Goal: Information Seeking & Learning: Understand process/instructions

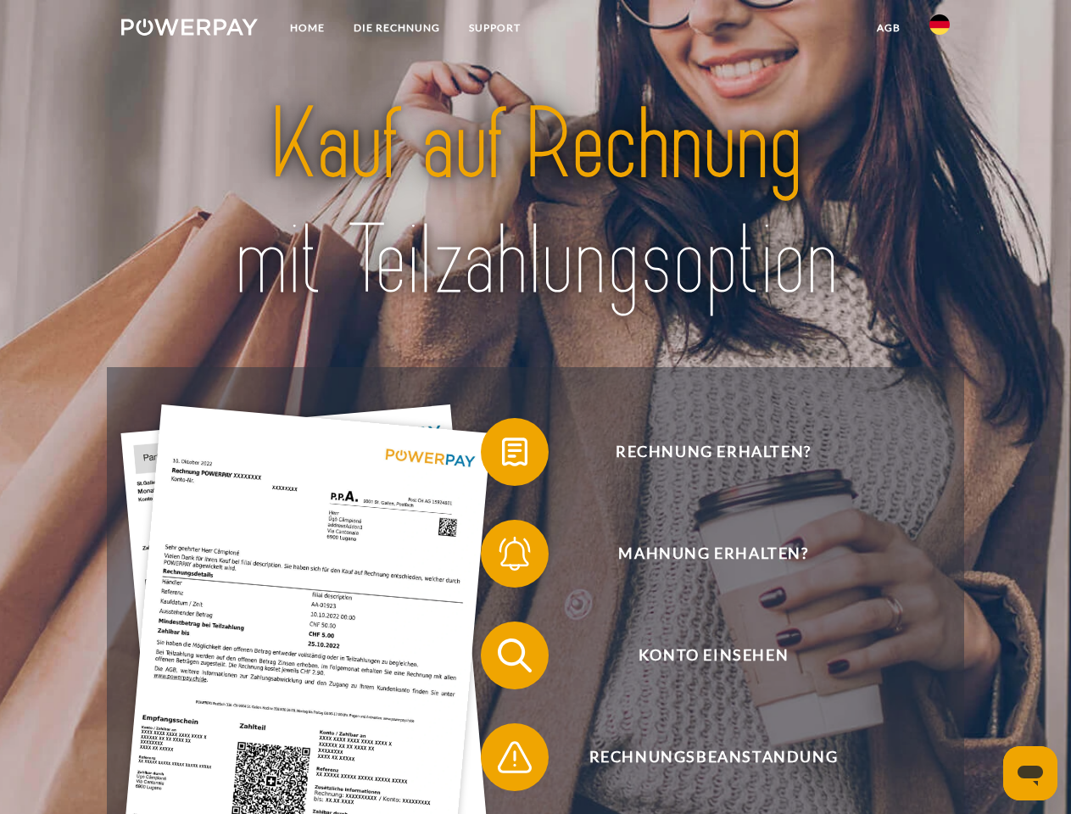
click at [189, 30] on img at bounding box center [189, 27] width 137 height 17
click at [939, 30] on img at bounding box center [939, 24] width 20 height 20
click at [888, 28] on link "agb" at bounding box center [888, 28] width 53 height 31
click at [502, 455] on span at bounding box center [489, 452] width 85 height 85
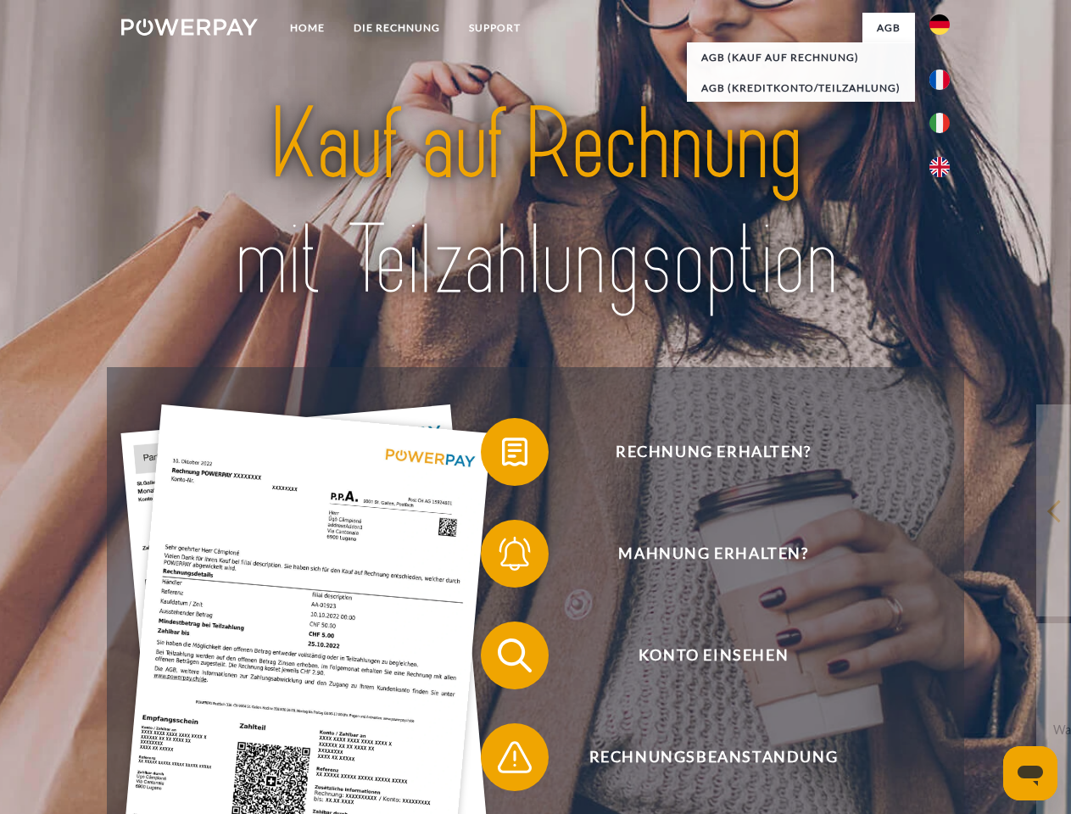
click at [502, 557] on span at bounding box center [489, 553] width 85 height 85
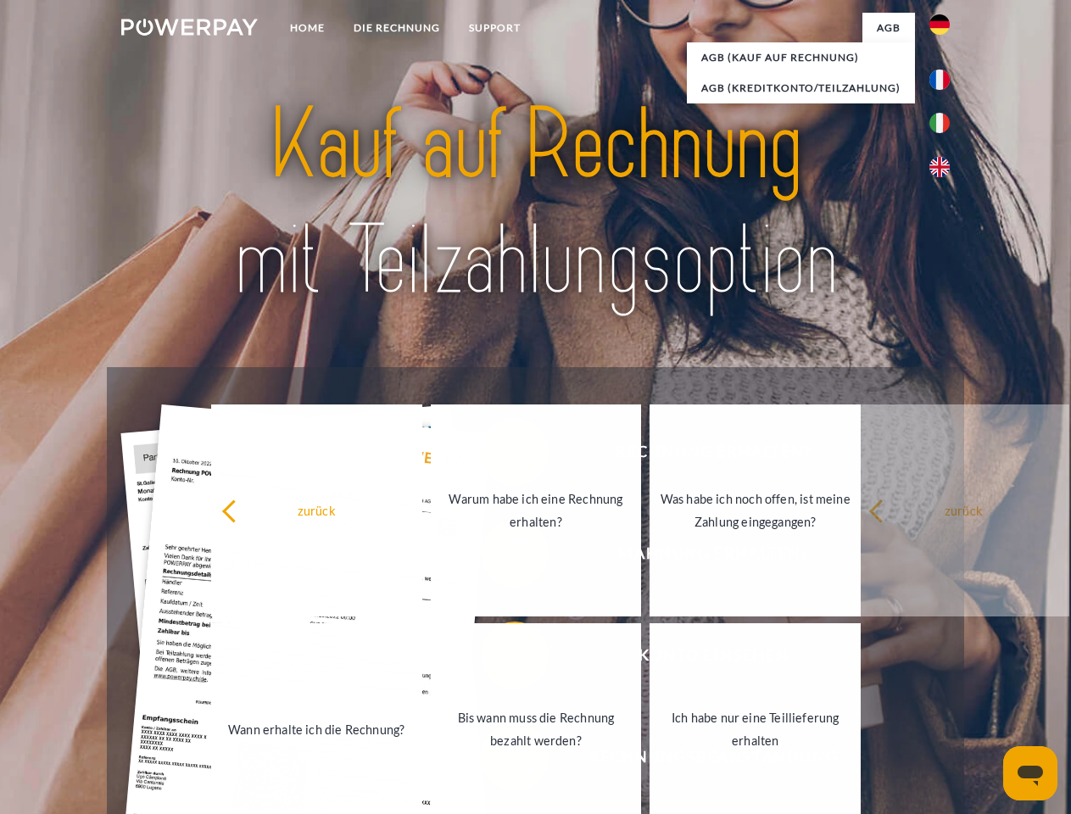
click at [502, 659] on link "Bis wann muss die Rechnung bezahlt werden?" at bounding box center [536, 729] width 211 height 212
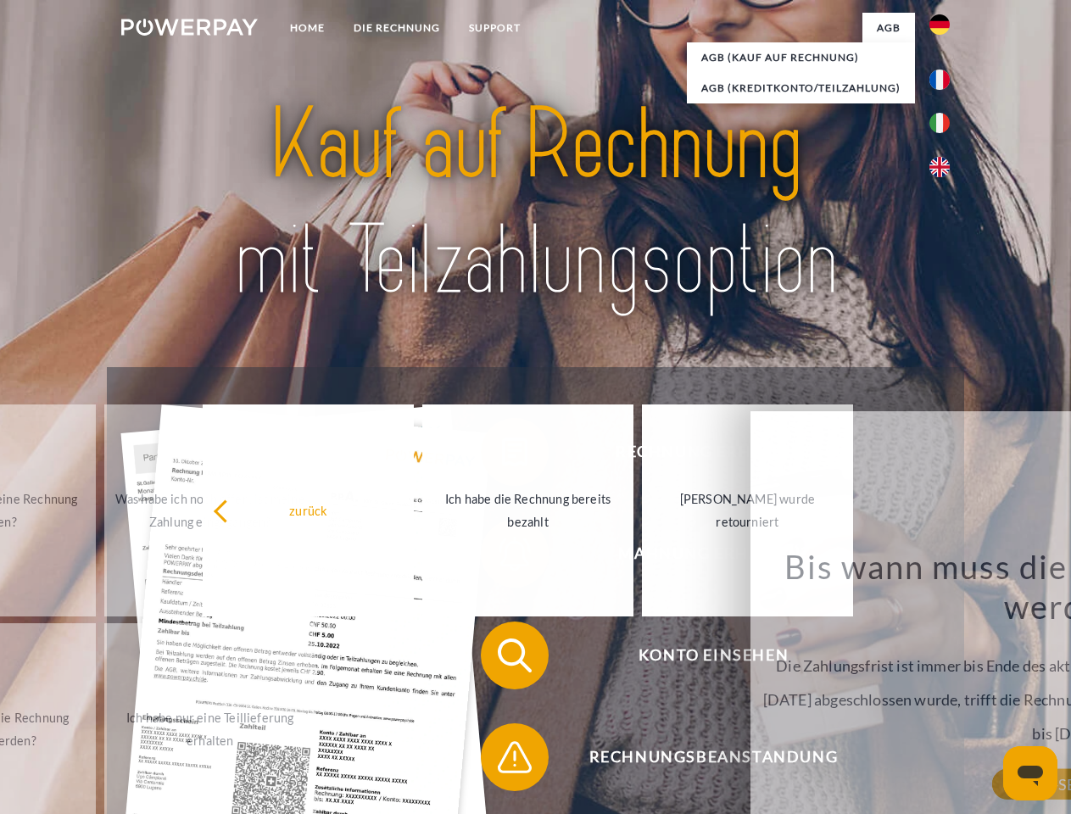
click at [502, 761] on span at bounding box center [489, 757] width 85 height 85
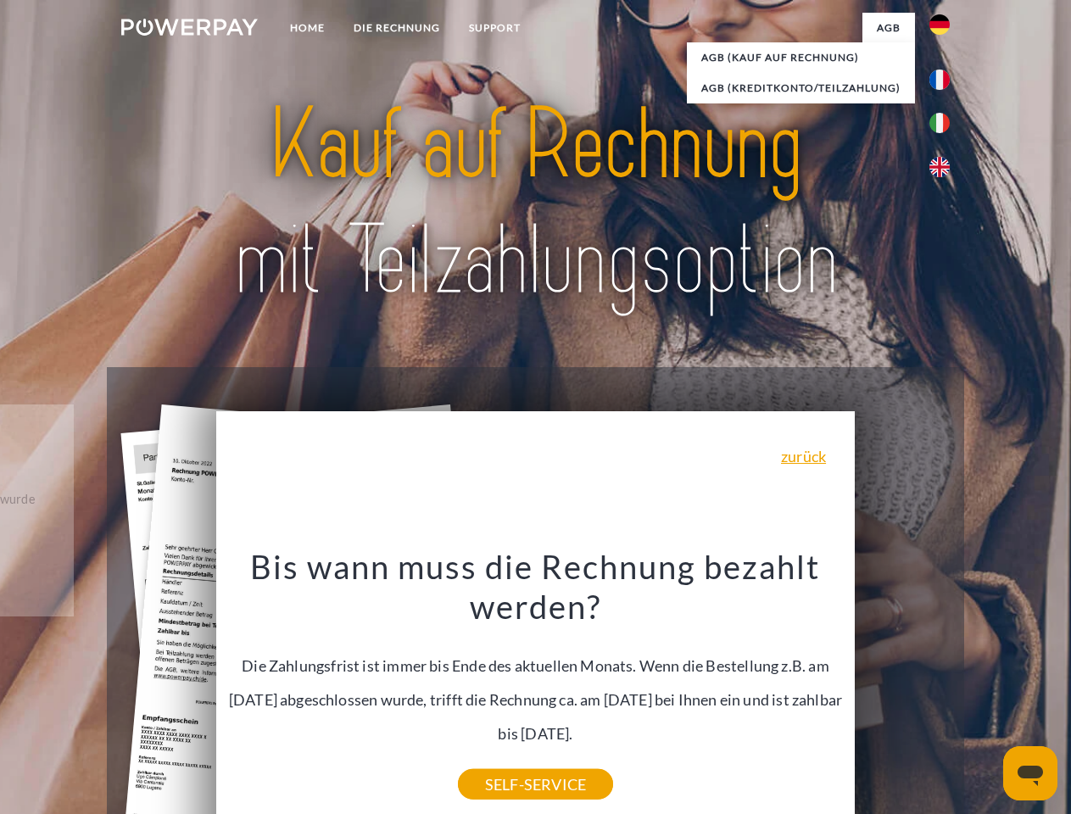
click at [1030, 773] on icon "Messaging-Fenster öffnen" at bounding box center [1029, 776] width 25 height 20
